Goal: Task Accomplishment & Management: Use online tool/utility

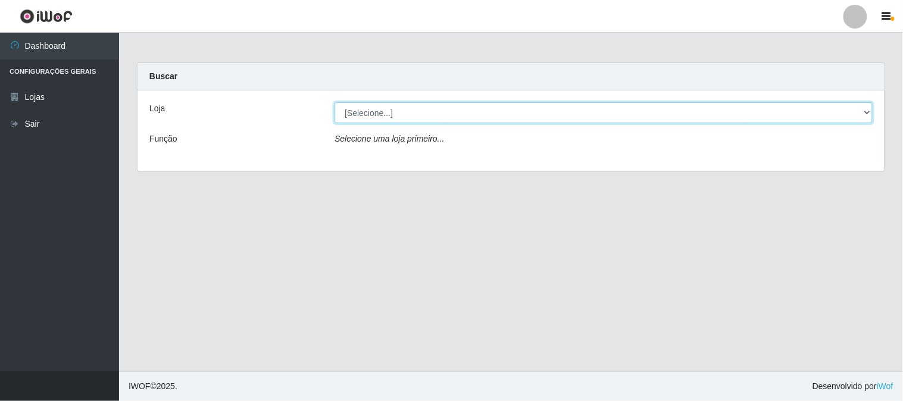
click at [870, 113] on select "[Selecione...] Super Vilton" at bounding box center [604, 112] width 538 height 21
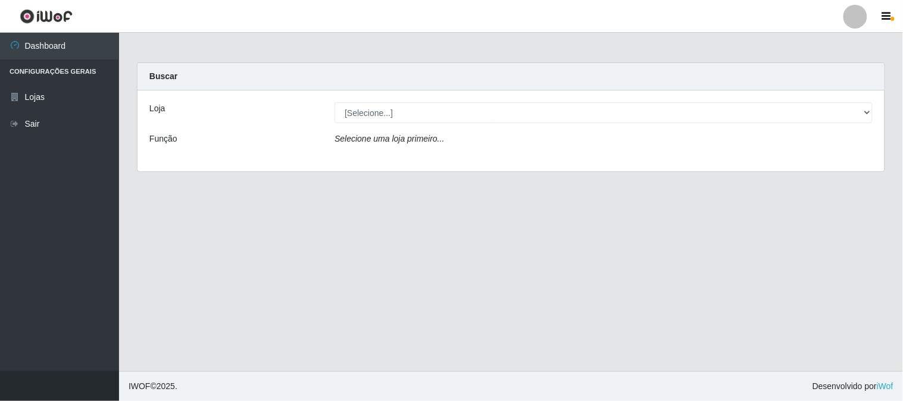
click at [579, 161] on div "Loja [Selecione...] Super Vilton Função Selecione uma loja primeiro..." at bounding box center [511, 130] width 747 height 81
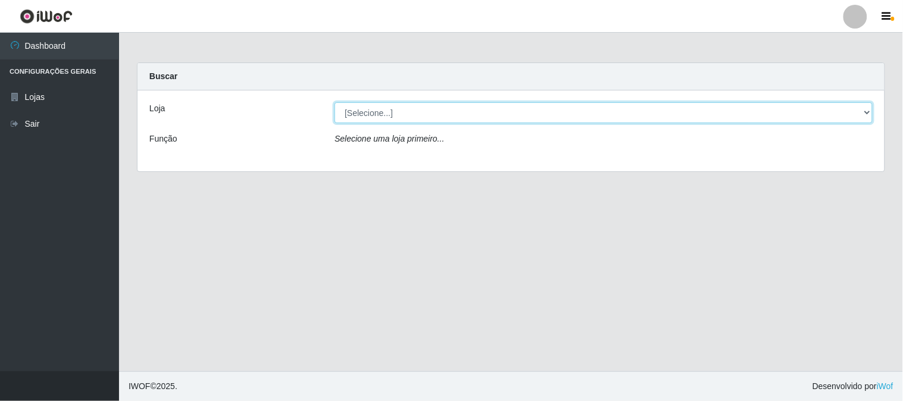
click at [867, 117] on select "[Selecione...] Super Vilton" at bounding box center [604, 112] width 538 height 21
select select "379"
click at [335, 102] on select "[Selecione...] Super Vilton" at bounding box center [604, 112] width 538 height 21
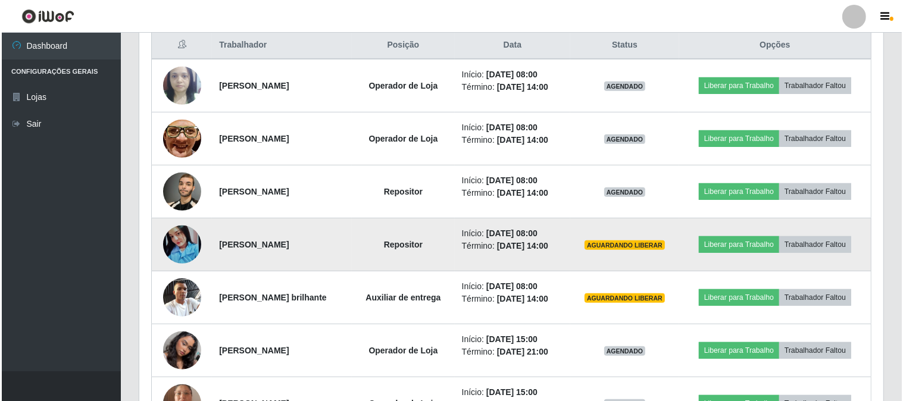
scroll to position [595, 0]
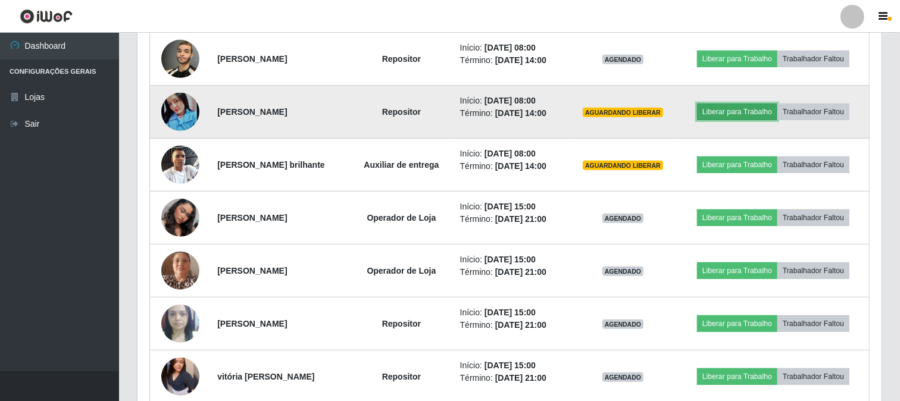
click at [749, 115] on button "Liberar para Trabalho" at bounding box center [737, 112] width 80 height 17
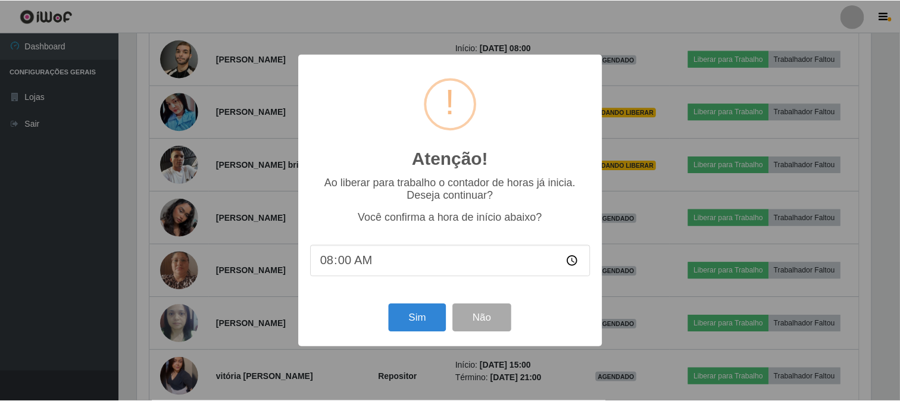
scroll to position [246, 737]
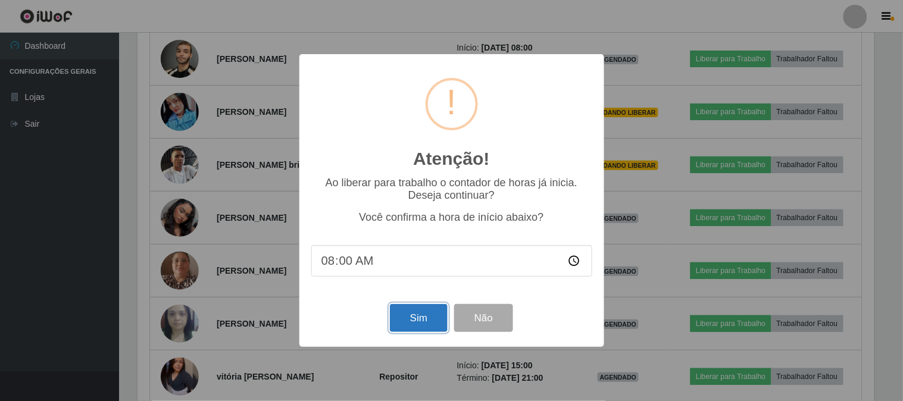
click at [413, 322] on button "Sim" at bounding box center [419, 318] width 58 height 28
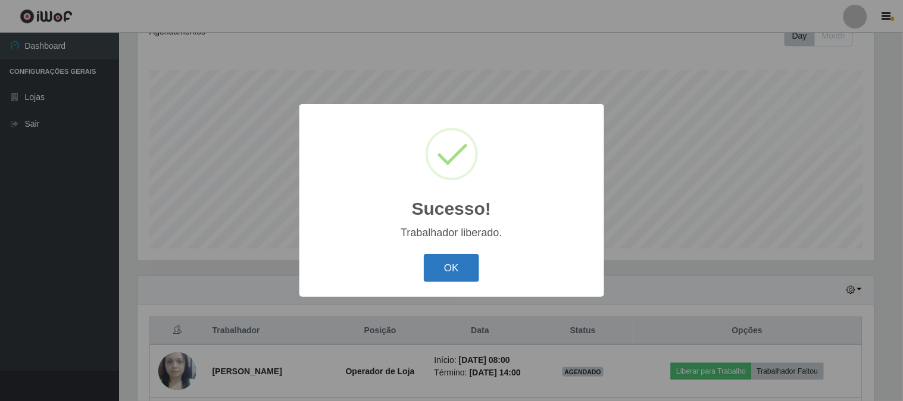
click at [454, 260] on button "OK" at bounding box center [451, 268] width 55 height 28
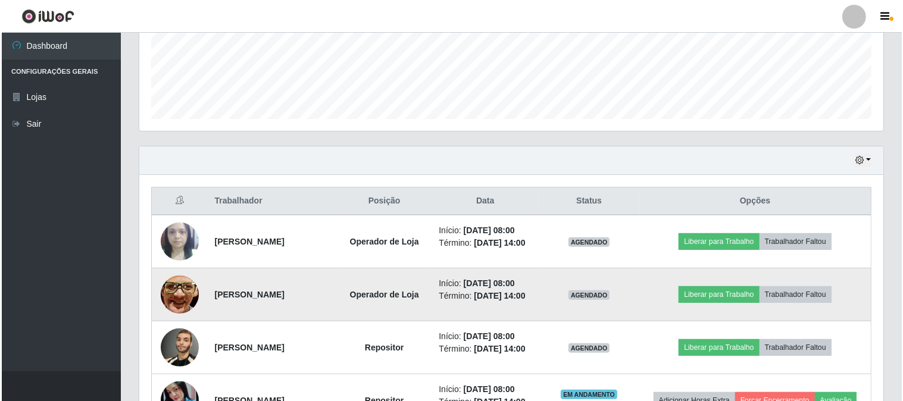
scroll to position [310, 0]
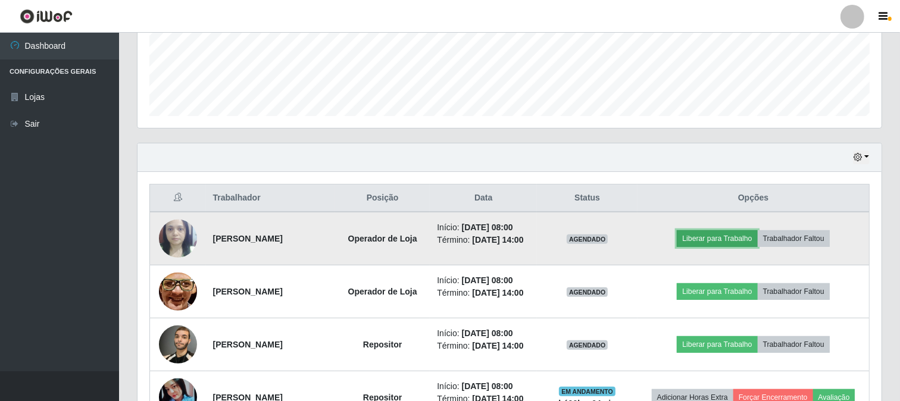
click at [729, 238] on button "Liberar para Trabalho" at bounding box center [717, 238] width 80 height 17
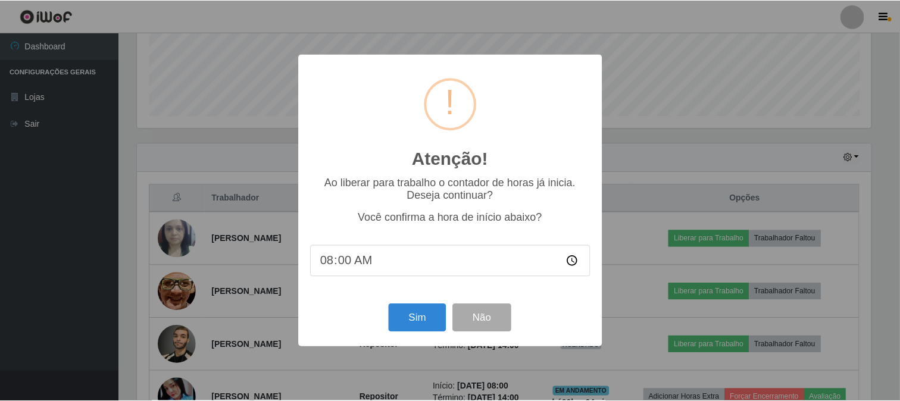
scroll to position [246, 737]
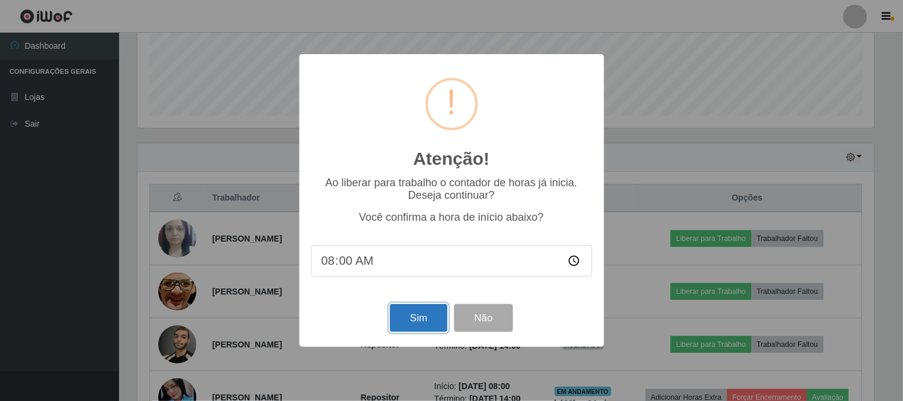
click at [420, 314] on button "Sim" at bounding box center [419, 318] width 58 height 28
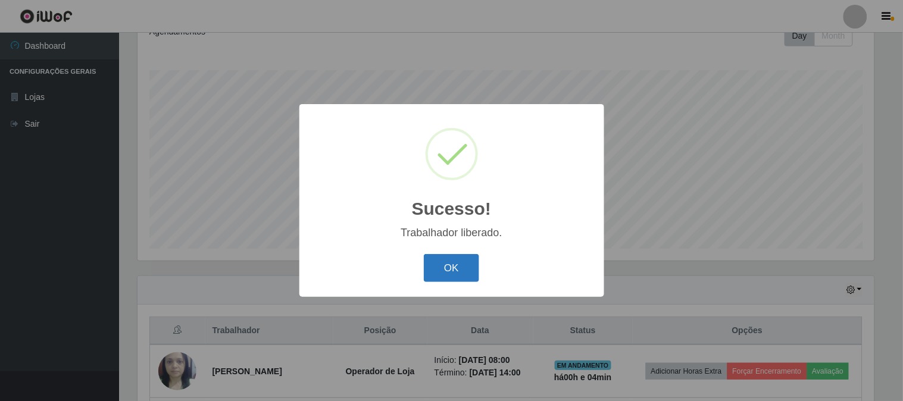
click at [455, 269] on button "OK" at bounding box center [451, 268] width 55 height 28
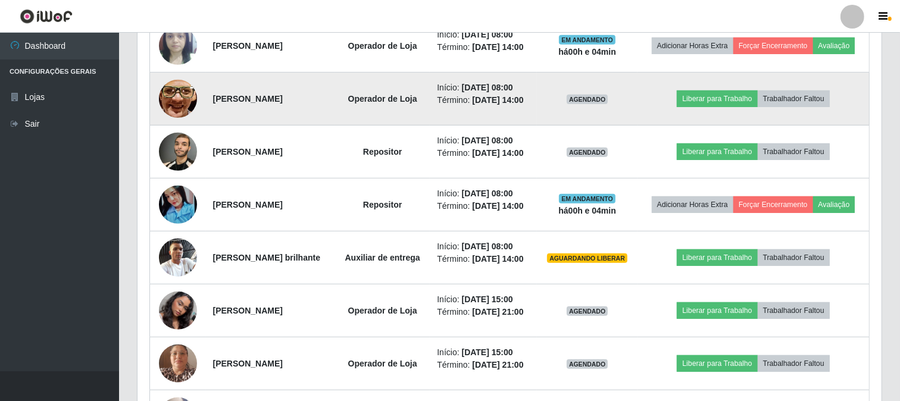
scroll to position [574, 0]
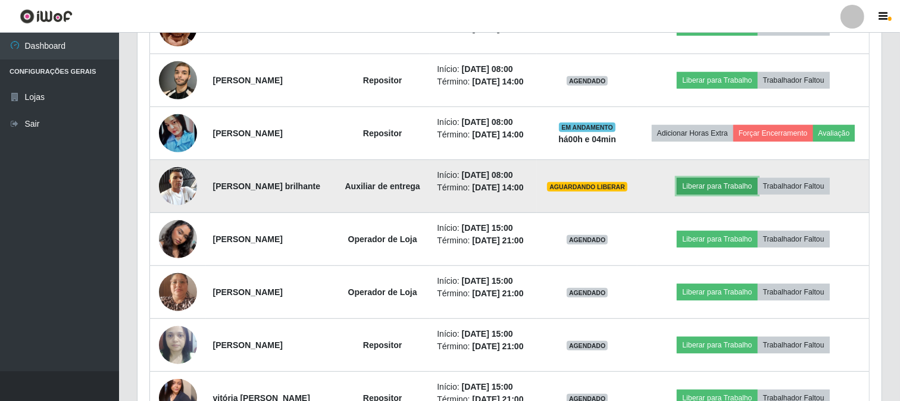
click at [719, 186] on button "Liberar para Trabalho" at bounding box center [717, 186] width 80 height 17
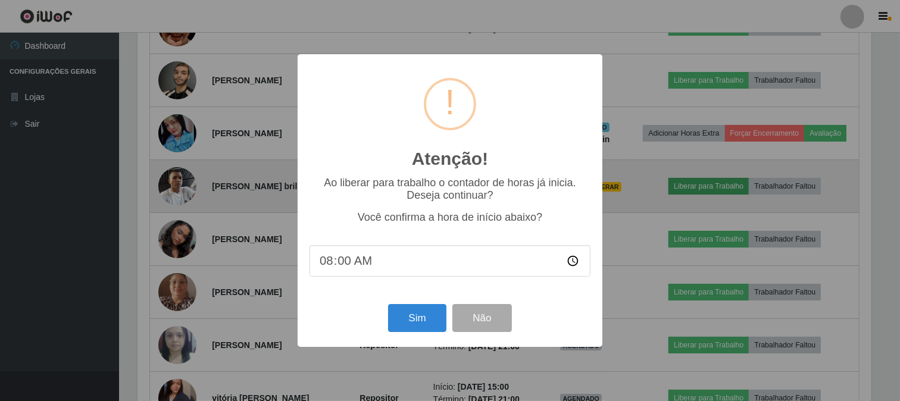
scroll to position [246, 737]
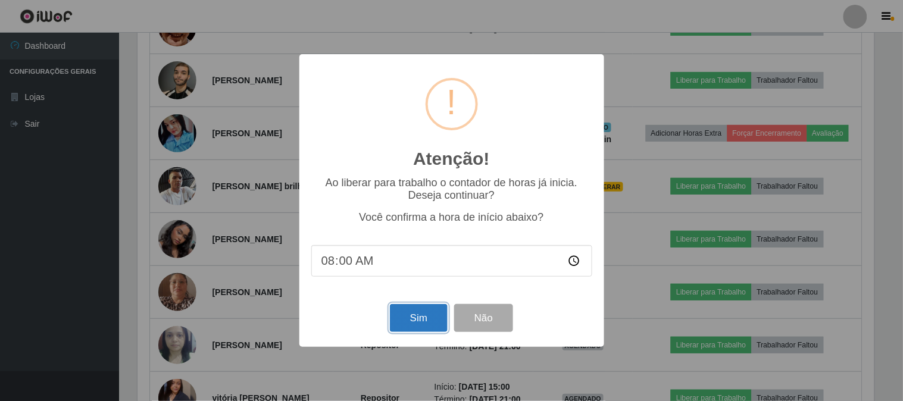
click at [432, 317] on button "Sim" at bounding box center [419, 318] width 58 height 28
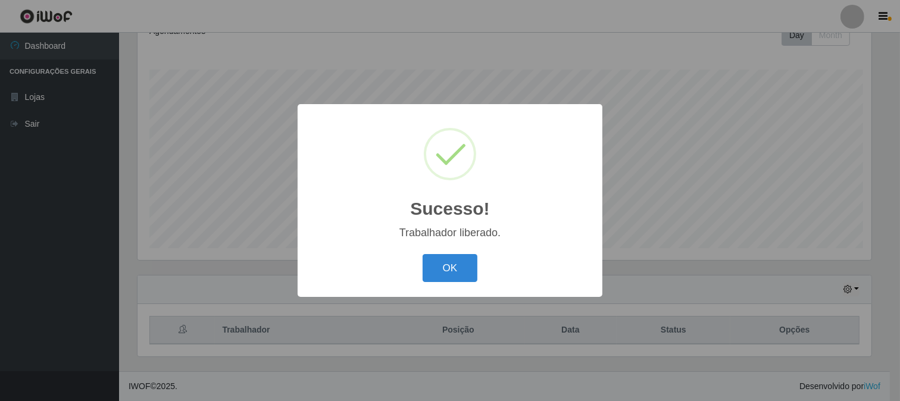
scroll to position [0, 0]
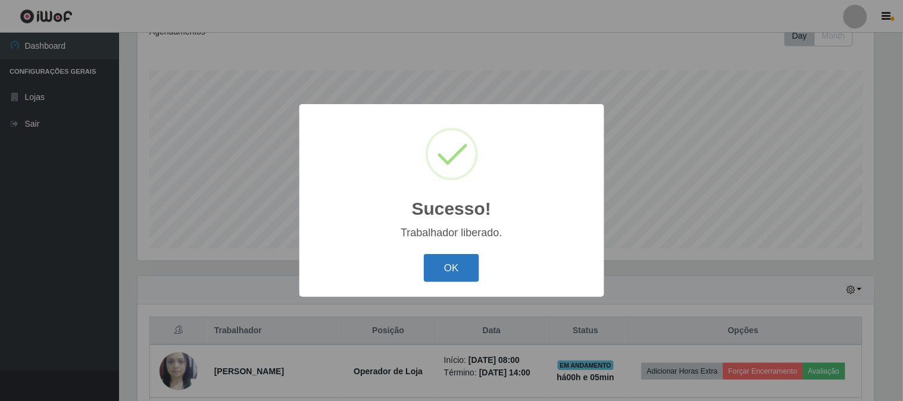
click at [467, 269] on button "OK" at bounding box center [451, 268] width 55 height 28
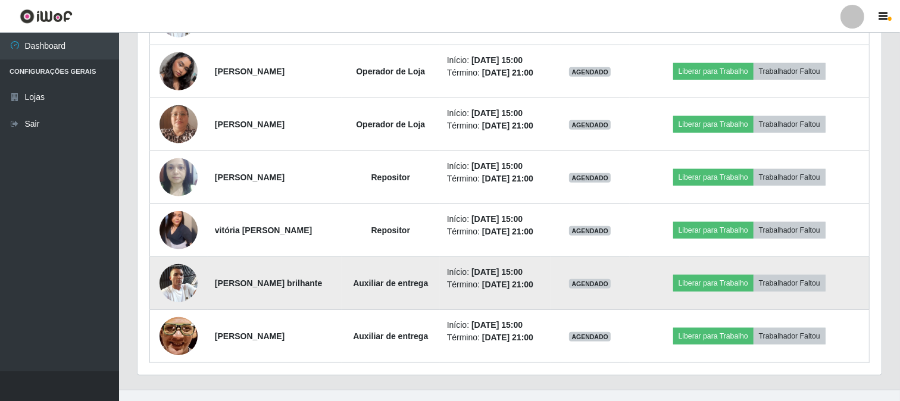
scroll to position [760, 0]
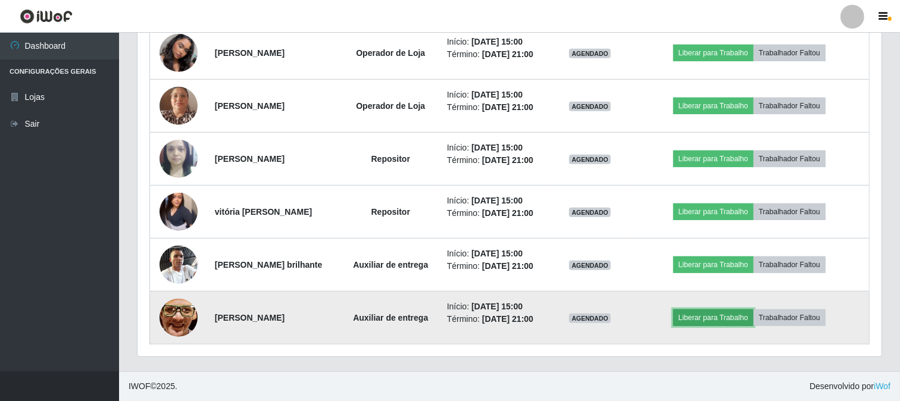
click at [704, 313] on button "Liberar para Trabalho" at bounding box center [713, 318] width 80 height 17
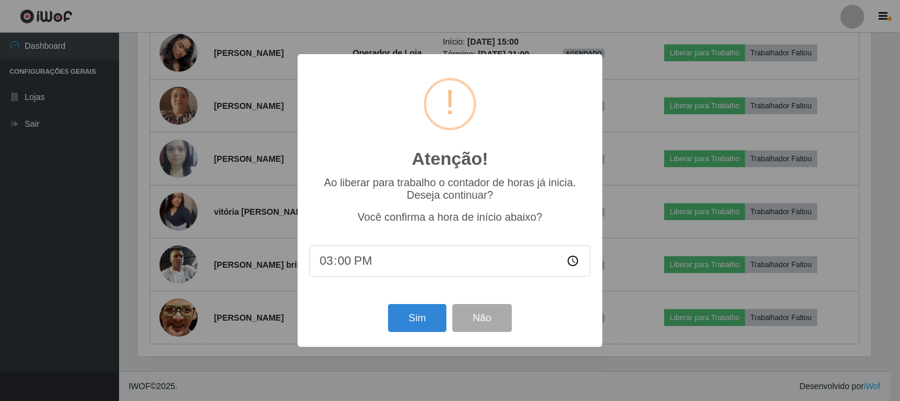
scroll to position [246, 737]
click at [405, 316] on button "Sim" at bounding box center [419, 318] width 58 height 28
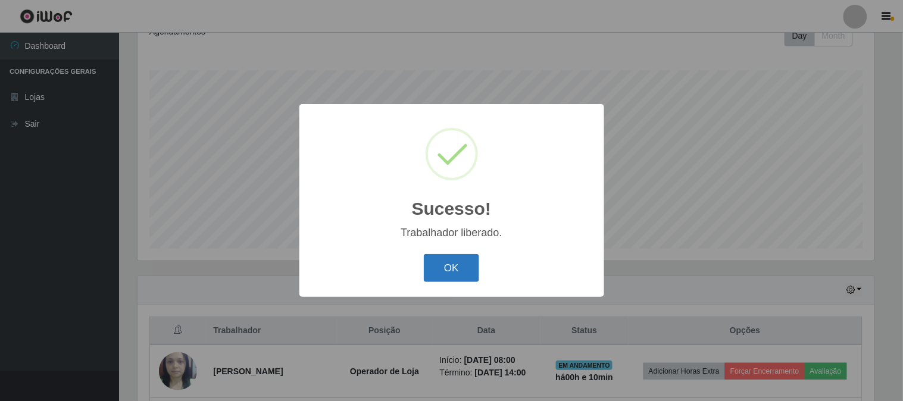
click at [445, 263] on button "OK" at bounding box center [451, 268] width 55 height 28
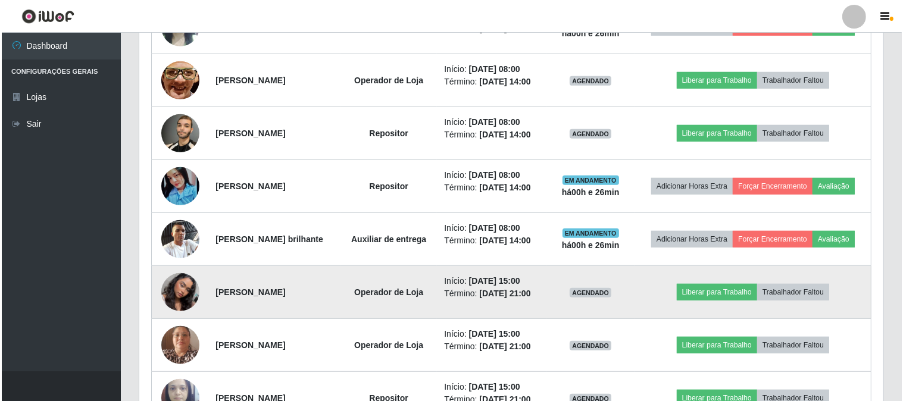
scroll to position [529, 0]
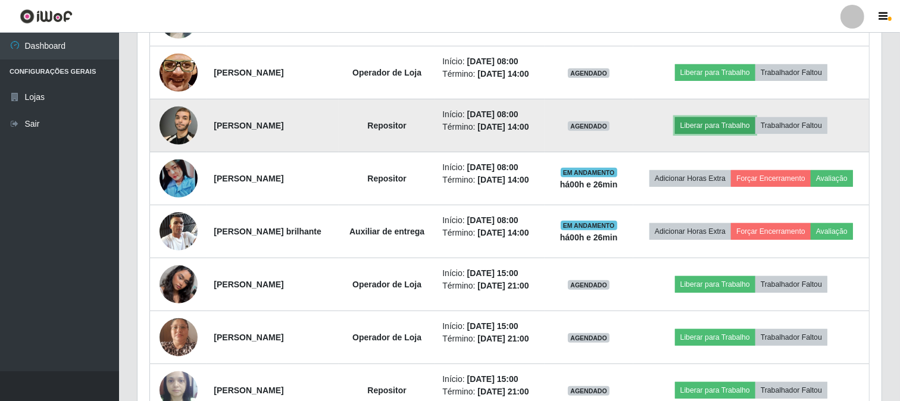
click at [723, 123] on button "Liberar para Trabalho" at bounding box center [715, 125] width 80 height 17
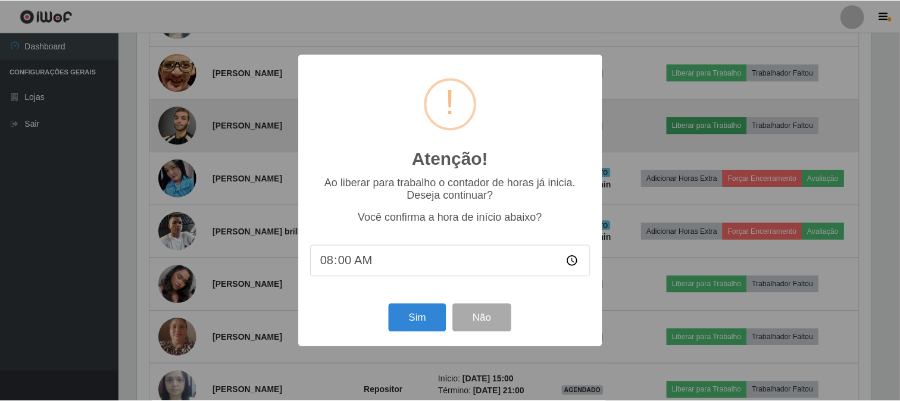
scroll to position [246, 737]
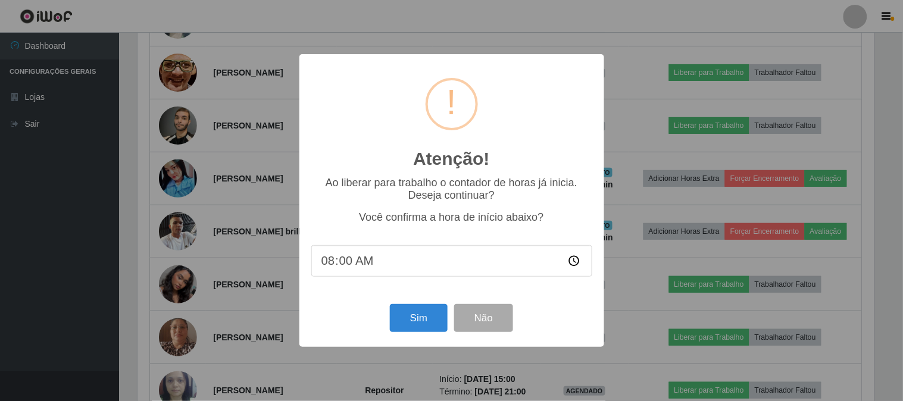
click at [348, 268] on input "08:00" at bounding box center [451, 261] width 281 height 32
type input "08:26"
click at [422, 322] on button "Sim" at bounding box center [419, 318] width 58 height 28
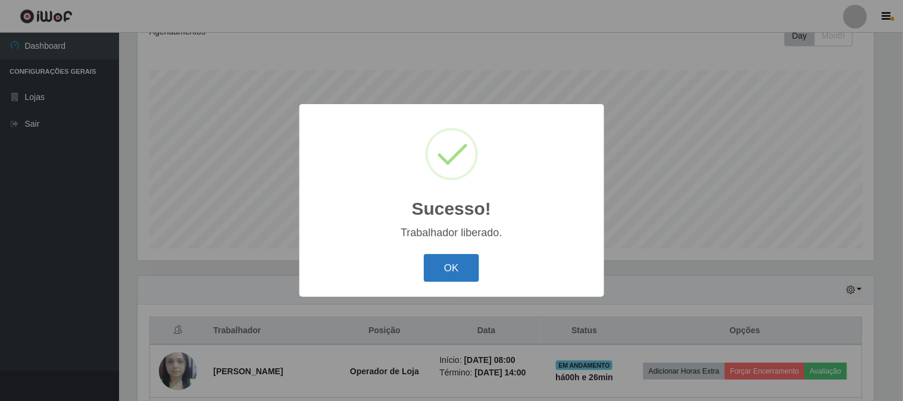
click at [444, 269] on button "OK" at bounding box center [451, 268] width 55 height 28
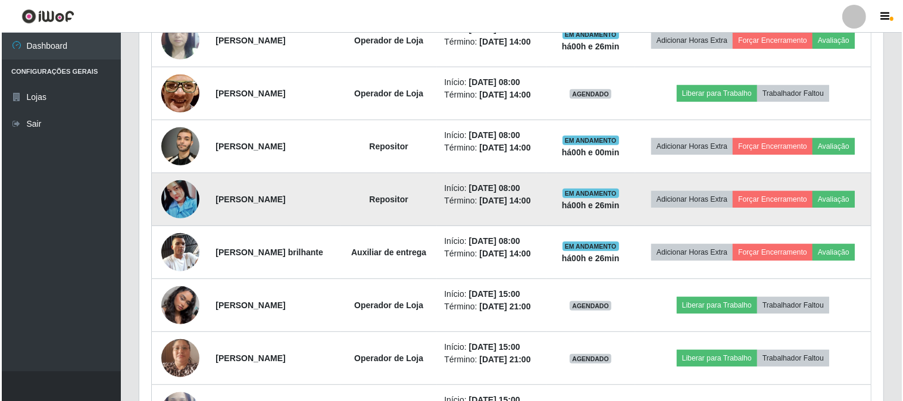
scroll to position [310, 0]
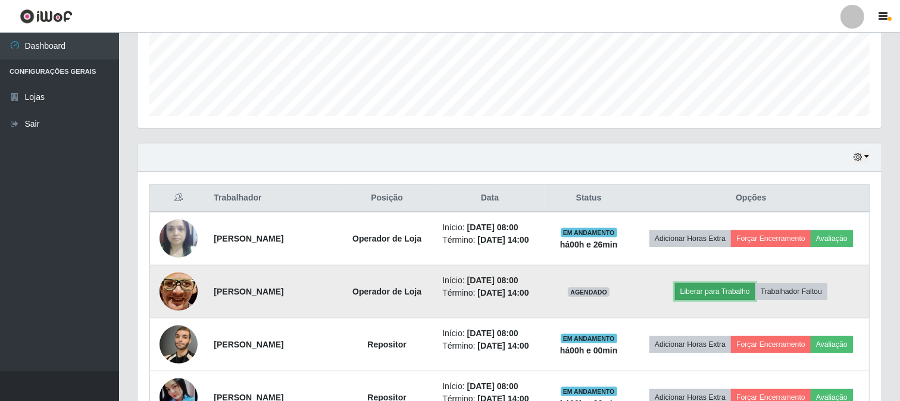
click at [732, 293] on button "Liberar para Trabalho" at bounding box center [715, 291] width 80 height 17
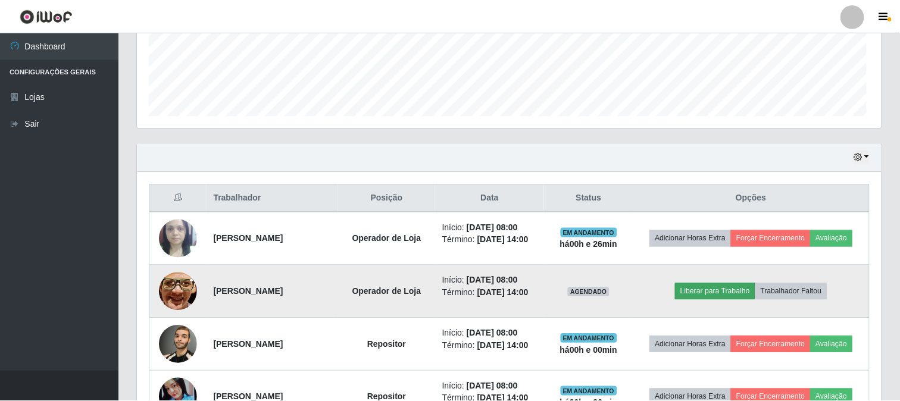
scroll to position [246, 737]
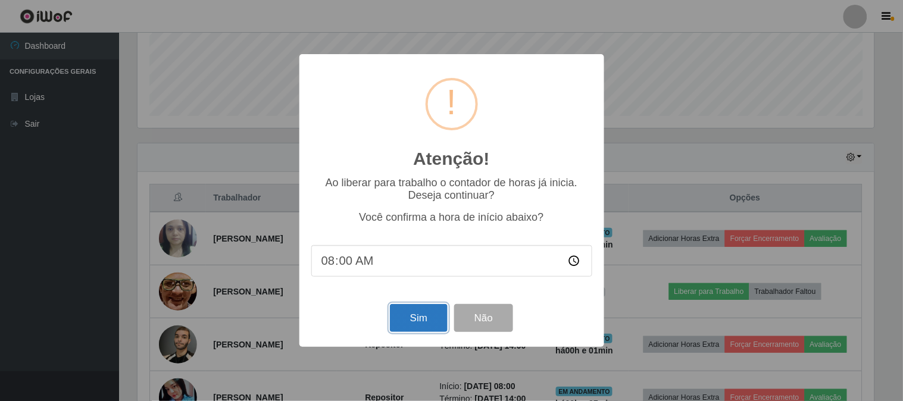
click at [411, 322] on button "Sim" at bounding box center [419, 318] width 58 height 28
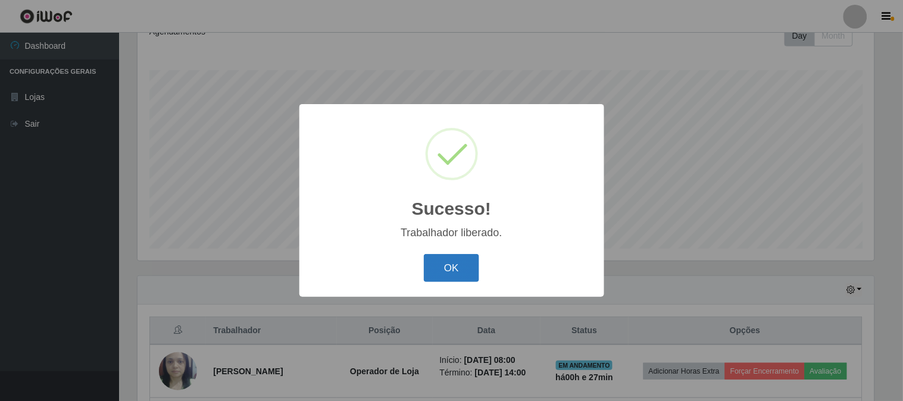
click at [458, 269] on button "OK" at bounding box center [451, 268] width 55 height 28
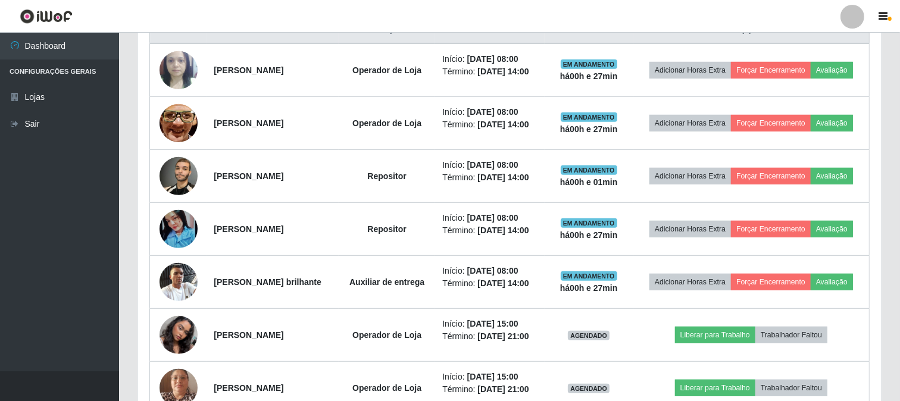
scroll to position [508, 0]
